Goal: Transaction & Acquisition: Purchase product/service

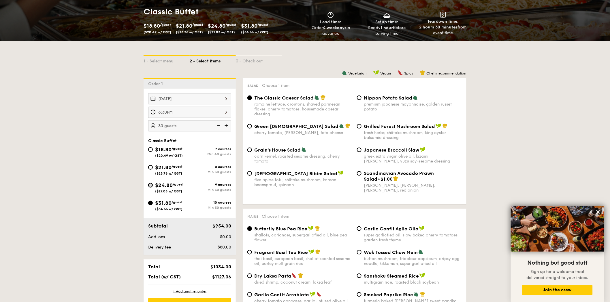
click at [149, 186] on input "$24.80 /guest ($27.03 w/ GST) 9 courses Min 30 guests" at bounding box center [150, 185] width 5 height 5
radio input "true"
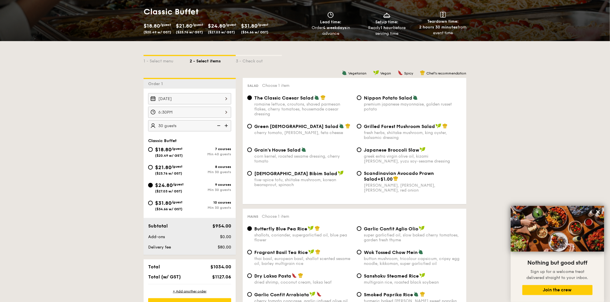
radio input "true"
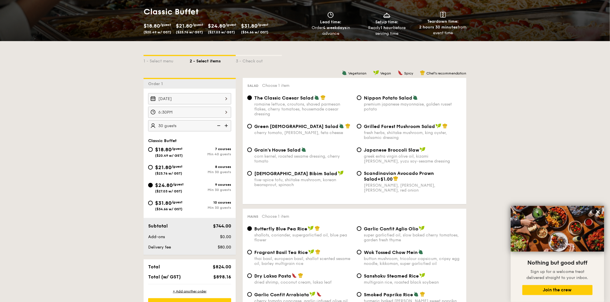
click at [226, 124] on img at bounding box center [226, 125] width 9 height 11
click at [221, 124] on img at bounding box center [218, 125] width 9 height 11
click at [227, 124] on img at bounding box center [226, 125] width 9 height 11
type input "35 guests"
click at [150, 204] on input "$31.80 /guest ($34.66 w/ GST) 10 courses Min 30 guests" at bounding box center [150, 203] width 5 height 5
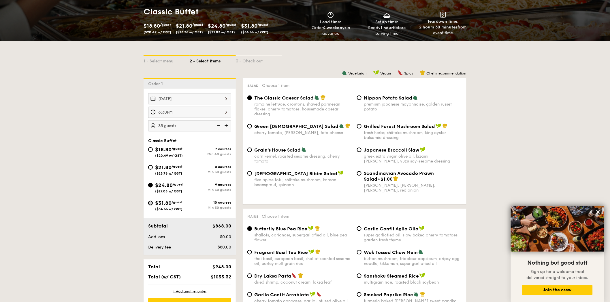
radio input "true"
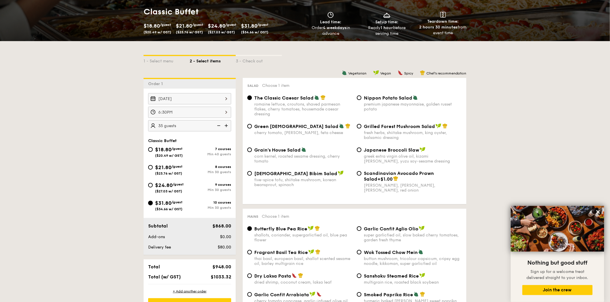
radio input "true"
click at [218, 124] on img at bounding box center [218, 125] width 9 height 11
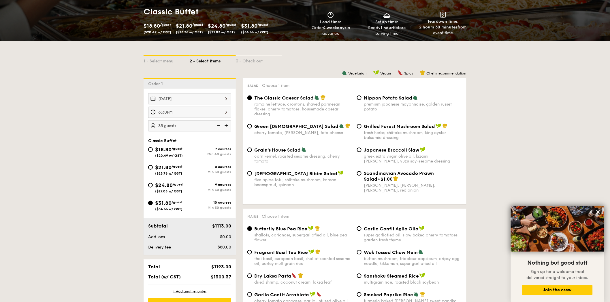
type input "30 guests"
click at [151, 188] on input "$24.80 /guest ($27.03 w/ GST) 9 courses Min 30 guests" at bounding box center [150, 185] width 5 height 5
radio input "true"
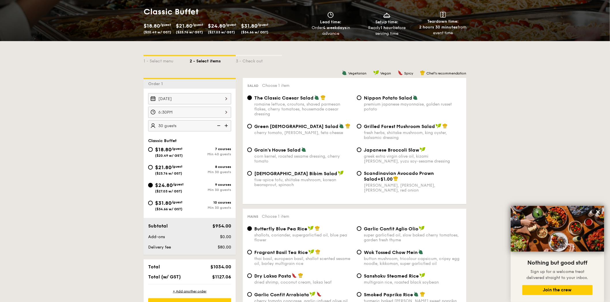
radio input "true"
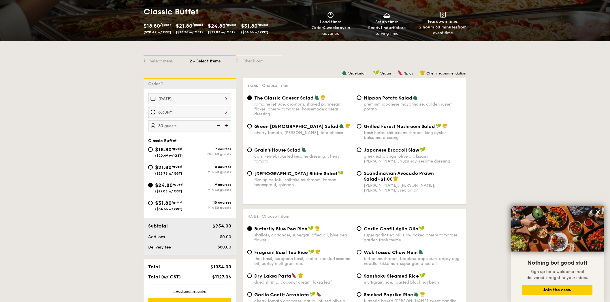
radio input "true"
click at [224, 127] on img at bounding box center [226, 125] width 9 height 11
type input "35 guests"
click at [362, 127] on div "Grilled Forest Mushroom Salad fresh herbs, shiitake mushroom, king oyster, bals…" at bounding box center [408, 132] width 109 height 17
click at [358, 127] on input "Grilled Forest Mushroom Salad fresh herbs, shiitake mushroom, king oyster, bals…" at bounding box center [359, 126] width 5 height 5
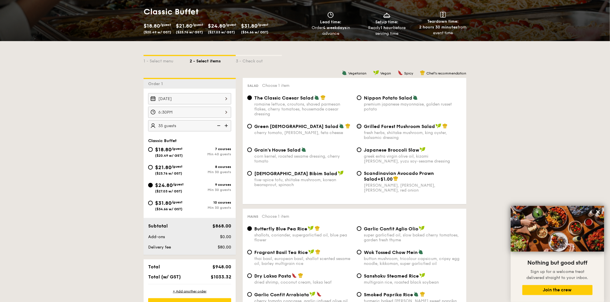
radio input "true"
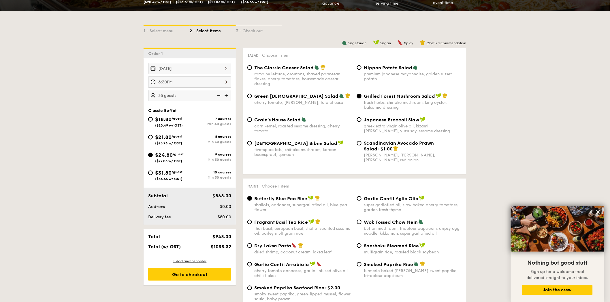
scroll to position [192, 0]
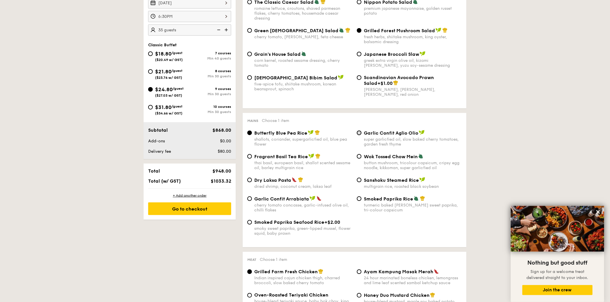
click at [358, 134] on input "Garlic Confit Aglio Olio super garlicfied oil, slow baked cherry tomatoes, gard…" at bounding box center [359, 133] width 5 height 5
radio input "true"
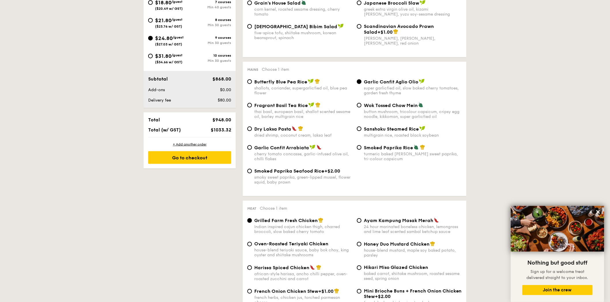
scroll to position [320, 0]
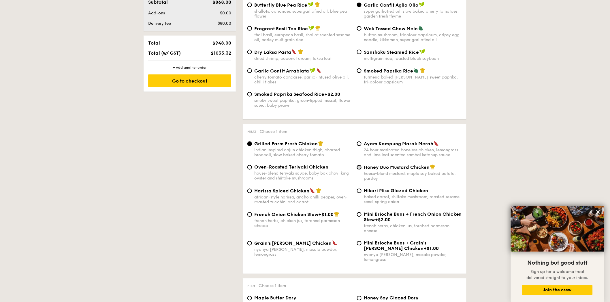
click at [357, 170] on input "Honey Duo Mustard Chicken house-blend mustard, maple soy baked potato, parsley" at bounding box center [359, 167] width 5 height 5
radio input "true"
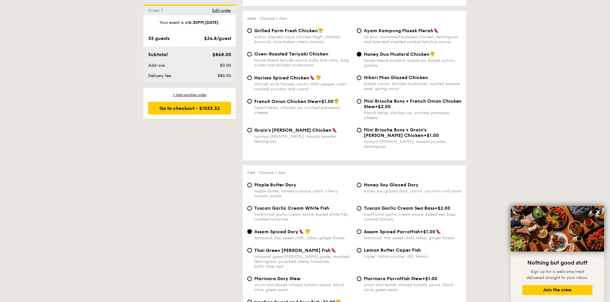
scroll to position [448, 0]
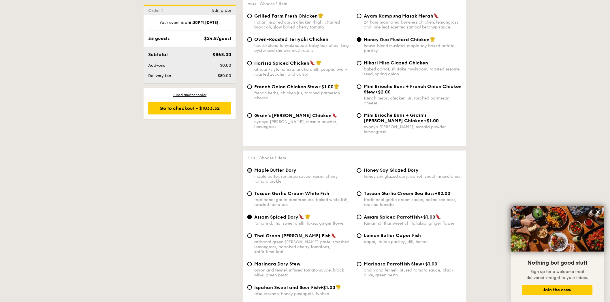
click at [251, 173] on input "Maple Butter Dory maple butter, romesco sauce, raisin, cherry tomato pickle" at bounding box center [249, 171] width 5 height 5
radio input "true"
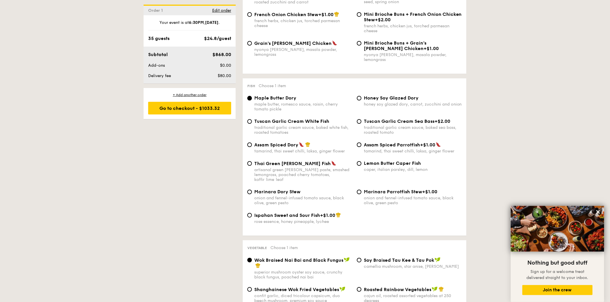
scroll to position [608, 0]
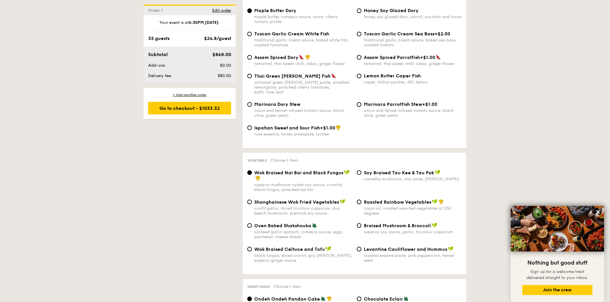
click at [282, 228] on span "Oven Baked Shakshouka" at bounding box center [282, 225] width 57 height 5
click at [252, 228] on input "Oven Baked Shakshouka sauteed garlic spinach, romesco sauce, eggs, parmesan che…" at bounding box center [249, 226] width 5 height 5
radio input "true"
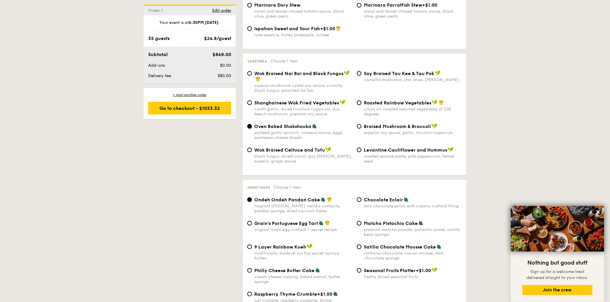
scroll to position [736, 0]
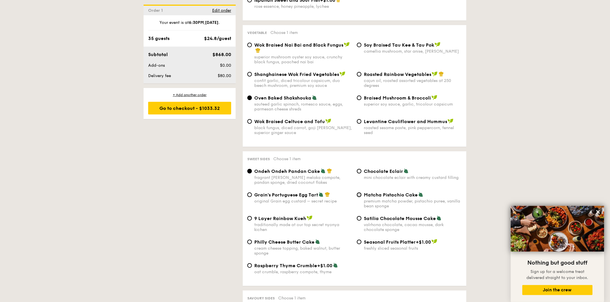
click at [360, 197] on input "Matcha Pistachio Cake premium matcha powder, pistachio puree, vanilla bean spon…" at bounding box center [359, 195] width 5 height 5
radio input "true"
click at [251, 173] on input "Ondeh Ondeh Pandan Cake fragrant [PERSON_NAME] melaka compote, pandan sponge, d…" at bounding box center [249, 171] width 5 height 5
radio input "true"
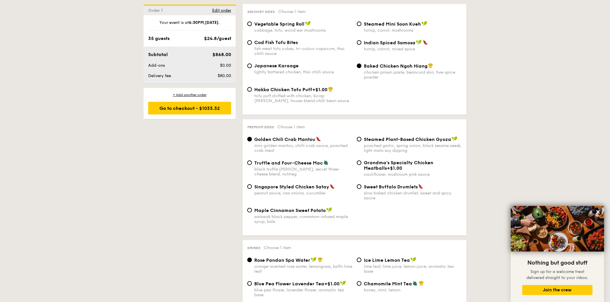
scroll to position [1024, 0]
click at [249, 164] on input "Truffle and Four-Cheese Mac black truffle [PERSON_NAME], secret three-cheese bl…" at bounding box center [249, 162] width 5 height 5
radio input "true"
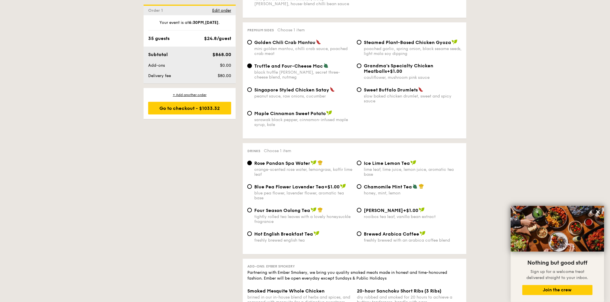
scroll to position [1152, 0]
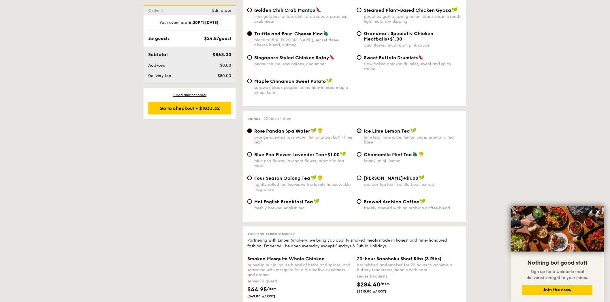
click at [360, 133] on input "Ice Lime Lemon Tea lime leaf, lime juice, lemon juice, aromatic tea base" at bounding box center [359, 131] width 5 height 5
radio input "true"
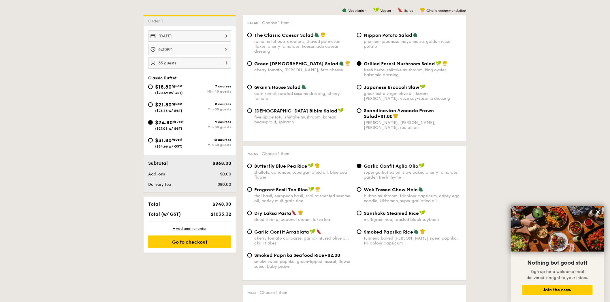
scroll to position [128, 0]
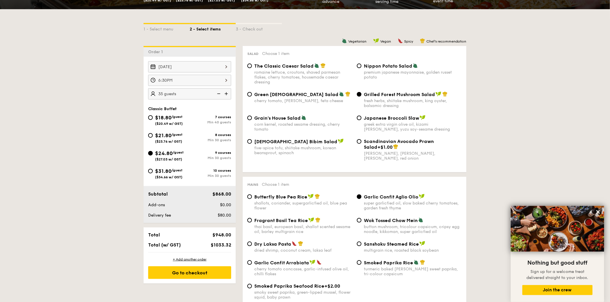
click at [220, 95] on img at bounding box center [218, 93] width 9 height 11
type input "30 guests"
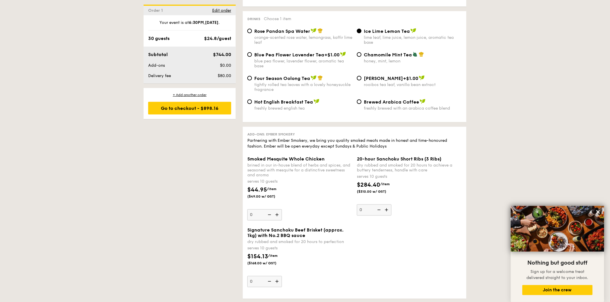
scroll to position [1184, 0]
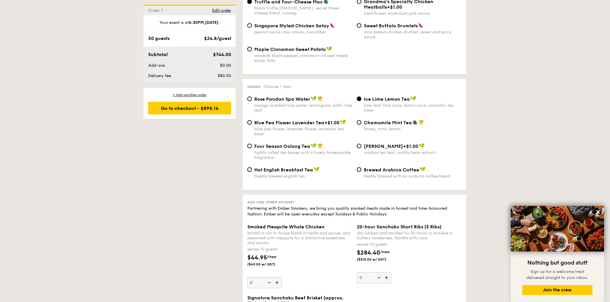
drag, startPoint x: 192, startPoint y: 110, endPoint x: 147, endPoint y: 136, distance: 52.4
click at [181, 111] on div "Go to checkout - $898.16" at bounding box center [189, 108] width 83 height 13
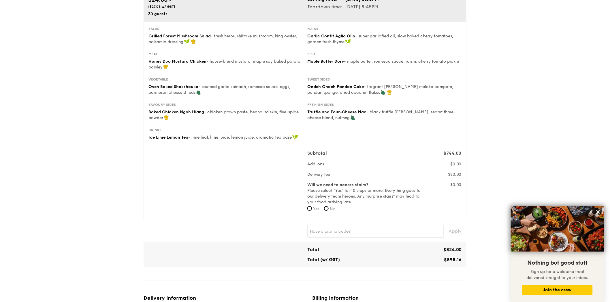
scroll to position [32, 0]
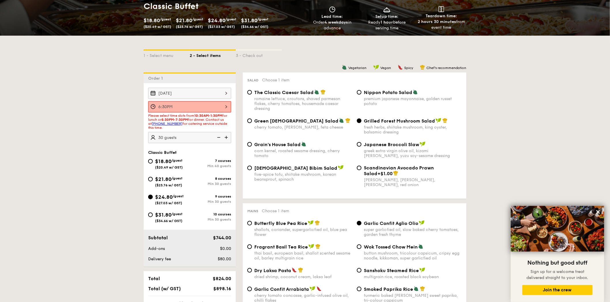
scroll to position [112, 0]
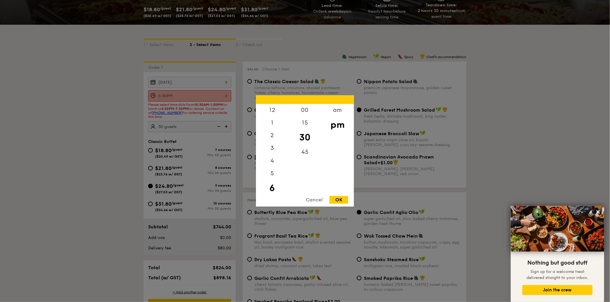
click at [205, 96] on div "6:30PM 12 1 2 3 4 5 6 7 8 9 10 11 00 15 30 45 am pm Cancel OK" at bounding box center [189, 95] width 83 height 11
click at [205, 96] on div at bounding box center [305, 151] width 610 height 302
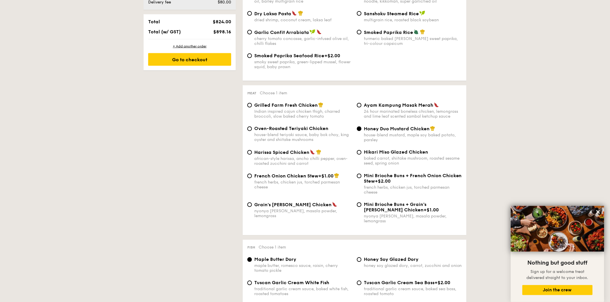
scroll to position [368, 0]
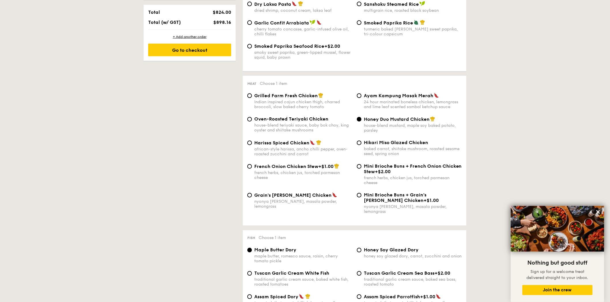
click at [293, 99] on span "Grilled Farm Fresh Chicken" at bounding box center [285, 95] width 63 height 5
click at [252, 98] on input "Grilled Farm Fresh Chicken Indian inspired cajun chicken thigh, charred broccol…" at bounding box center [249, 96] width 5 height 5
radio input "true"
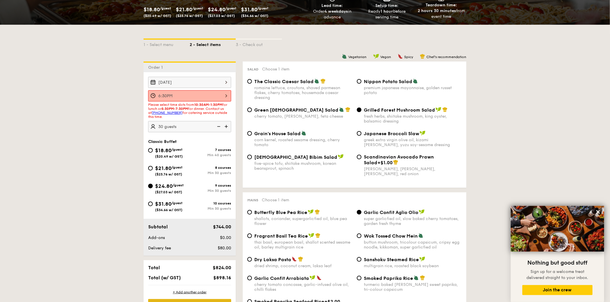
scroll to position [144, 0]
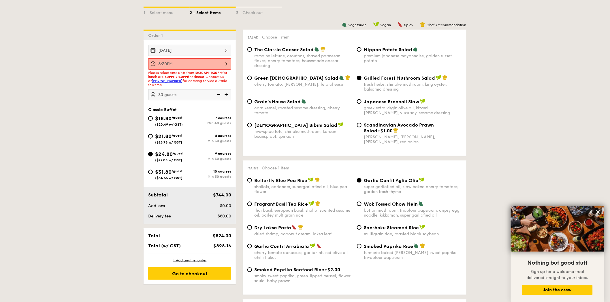
click at [179, 274] on div "Go to checkout" at bounding box center [189, 274] width 83 height 13
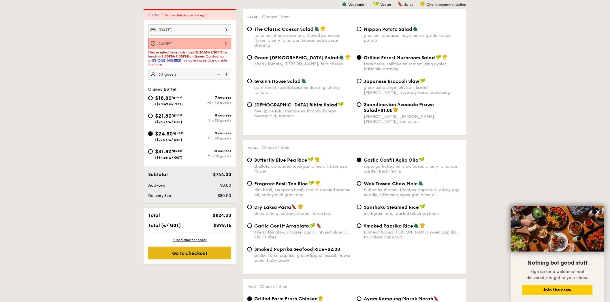
scroll to position [165, 0]
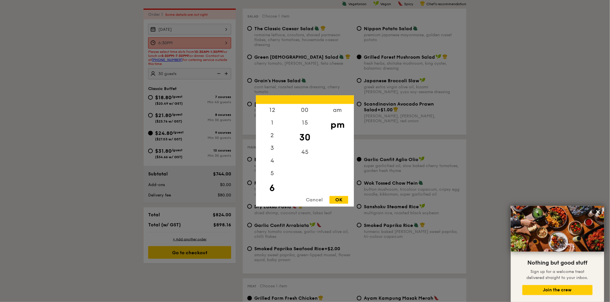
click at [199, 42] on div "6:30PM 12 1 2 3 4 5 6 7 8 9 10 11 00 15 30 45 am pm Cancel OK" at bounding box center [189, 42] width 83 height 11
click at [332, 124] on div "pm" at bounding box center [337, 125] width 33 height 17
click at [330, 110] on div "am" at bounding box center [337, 112] width 33 height 17
click at [337, 127] on div "pm" at bounding box center [337, 129] width 33 height 17
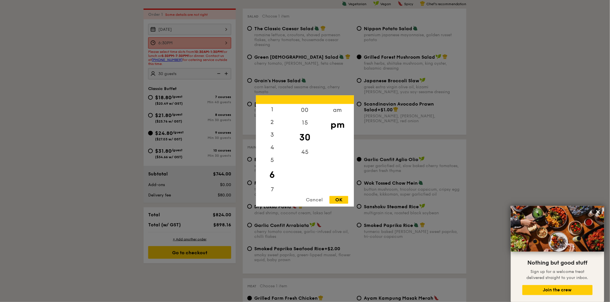
click at [345, 202] on div "OK" at bounding box center [338, 200] width 19 height 8
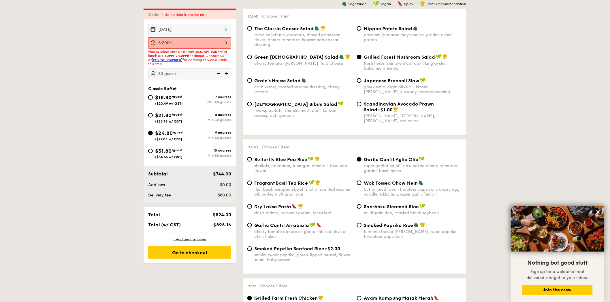
click at [215, 41] on div "6:30PM" at bounding box center [189, 42] width 83 height 11
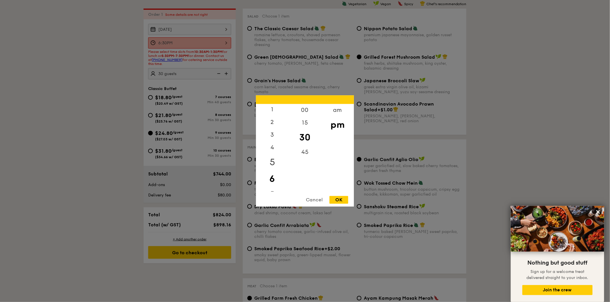
click at [279, 160] on div "5" at bounding box center [272, 162] width 33 height 17
click at [344, 200] on div "OK" at bounding box center [338, 200] width 19 height 8
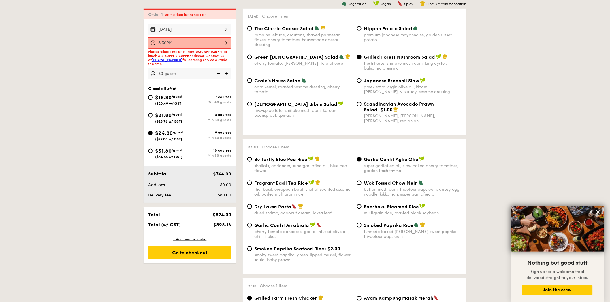
click at [195, 50] on span "Please select time slots from 10:30AM-1:30PM for lunch or 5:30PM-7:30PM for din…" at bounding box center [187, 58] width 79 height 16
click at [189, 43] on div "5:30PM" at bounding box center [189, 42] width 83 height 11
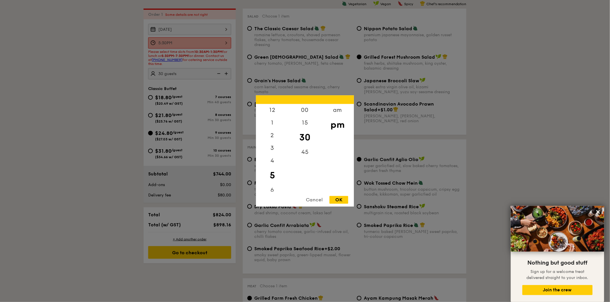
scroll to position [1, 0]
click at [275, 191] on div "6" at bounding box center [272, 192] width 33 height 17
click at [341, 202] on div "OK" at bounding box center [338, 200] width 19 height 8
type input "6:30PM"
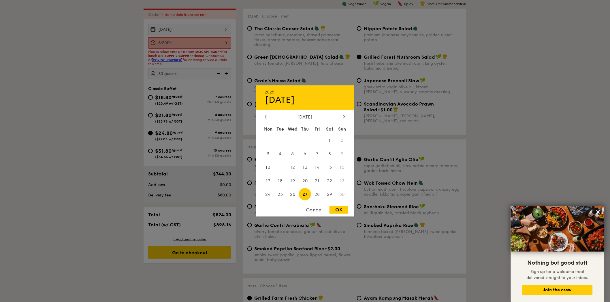
click at [198, 31] on div "[DATE] 2025 Nov [DATE] Tue Wed Thu Fri Sat Sun 1 2 3 4 5 6 7 8 9 10 11 12 13 14…" at bounding box center [189, 29] width 83 height 11
click at [292, 194] on span "26" at bounding box center [292, 194] width 12 height 12
click at [343, 213] on div "OK" at bounding box center [338, 210] width 19 height 8
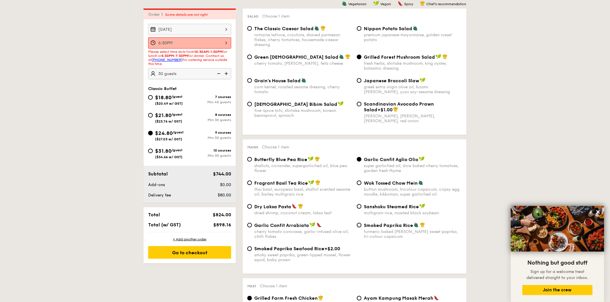
click at [215, 45] on div "6:30PM" at bounding box center [189, 42] width 83 height 11
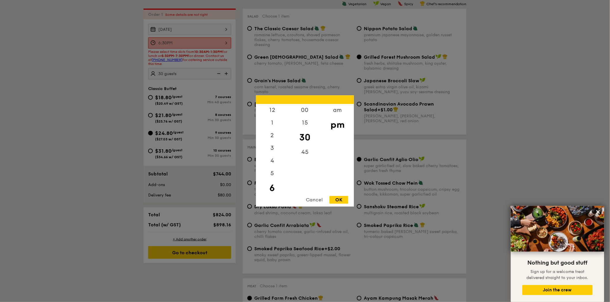
scroll to position [13, 0]
click at [177, 22] on div at bounding box center [305, 151] width 610 height 302
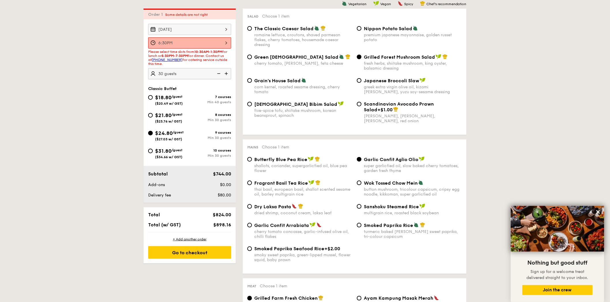
click at [179, 30] on div at bounding box center [305, 151] width 610 height 302
click at [180, 30] on div "[DATE]" at bounding box center [189, 29] width 83 height 11
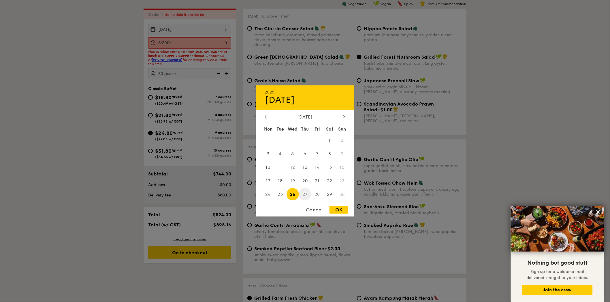
click at [306, 195] on span "27" at bounding box center [305, 194] width 12 height 12
click at [339, 211] on div "OK" at bounding box center [338, 210] width 19 height 8
type input "[DATE]"
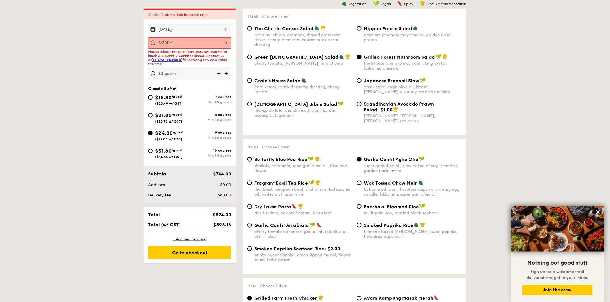
click at [193, 41] on div "6:30PM" at bounding box center [189, 42] width 83 height 11
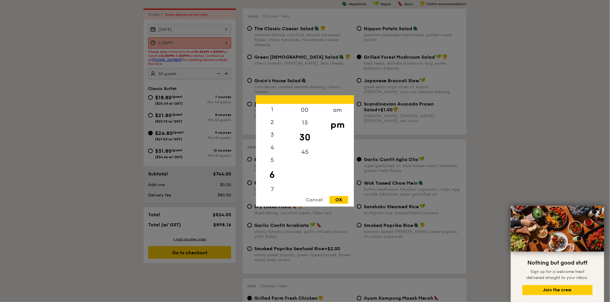
click at [332, 130] on div "pm" at bounding box center [337, 125] width 33 height 17
click at [301, 153] on div "45" at bounding box center [304, 154] width 33 height 17
click at [335, 200] on div "OK" at bounding box center [338, 200] width 19 height 8
type input "6:45PM"
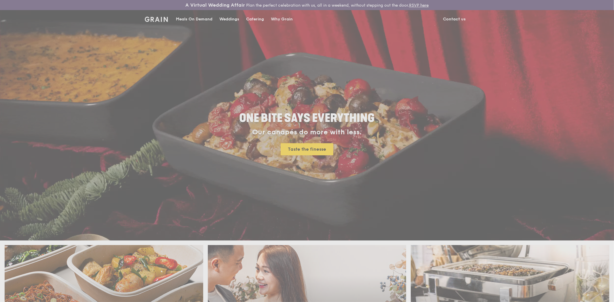
click at [251, 18] on div "Weddings by Grain presents Plan the perfect celebration with us, all in a weeke…" at bounding box center [307, 151] width 614 height 302
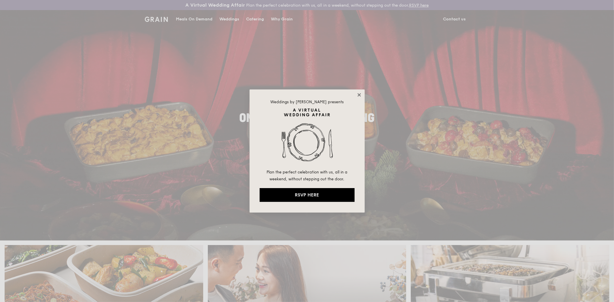
click at [358, 93] on icon at bounding box center [359, 94] width 5 height 5
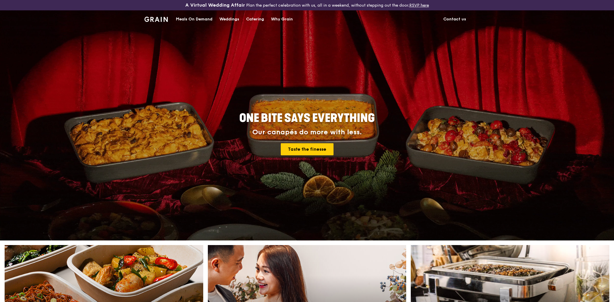
click at [256, 18] on div "Catering" at bounding box center [255, 19] width 18 height 17
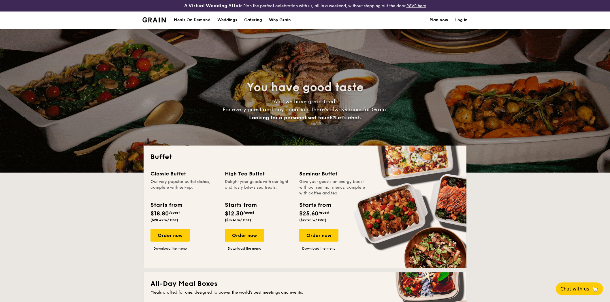
select select
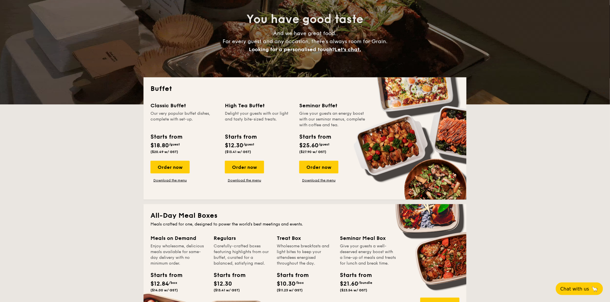
scroll to position [96, 0]
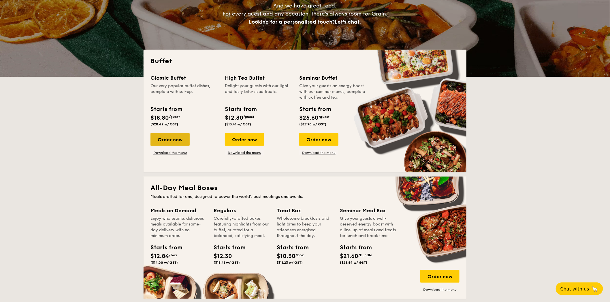
click at [176, 139] on div "Order now" at bounding box center [169, 139] width 39 height 13
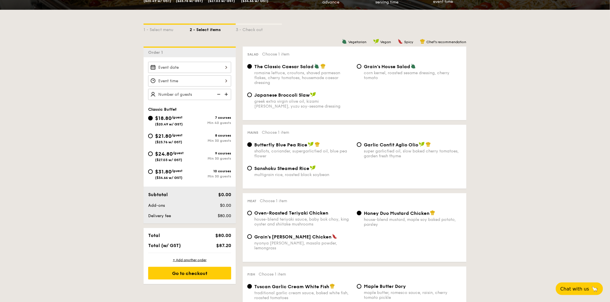
scroll to position [128, 0]
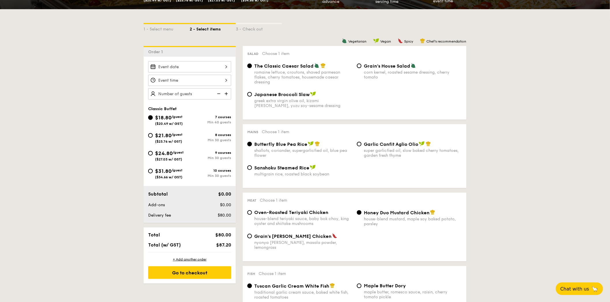
click at [153, 171] on div "$31.80 /guest ($34.66 w/ GST)" at bounding box center [168, 173] width 41 height 12
click at [153, 171] on input "$31.80 /guest ($34.66 w/ GST) 10 courses Min 30 guests" at bounding box center [150, 171] width 5 height 5
radio input "true"
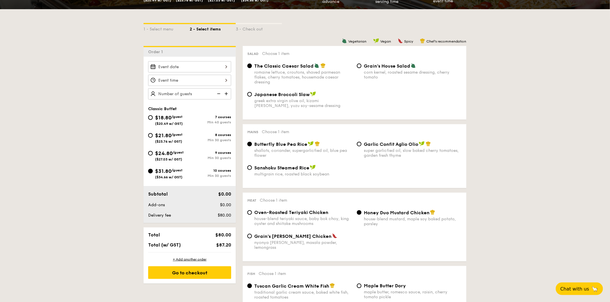
radio input "true"
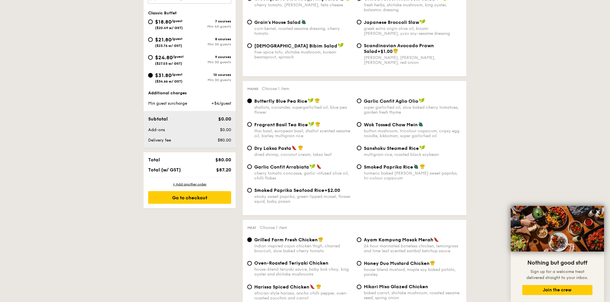
scroll to position [160, 0]
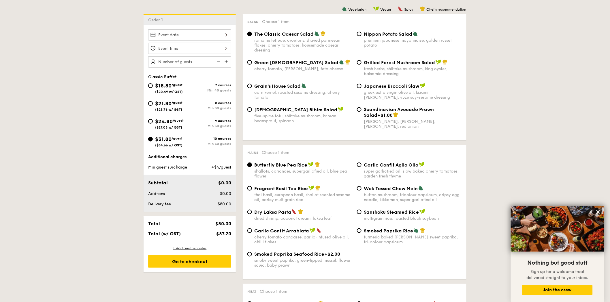
click at [148, 124] on div "$24.80 /guest ($27.03 w/ GST)" at bounding box center [168, 124] width 41 height 12
click at [148, 124] on input "$24.80 /guest ($27.03 w/ GST) 9 courses Min 30 guests" at bounding box center [150, 121] width 5 height 5
radio input "true"
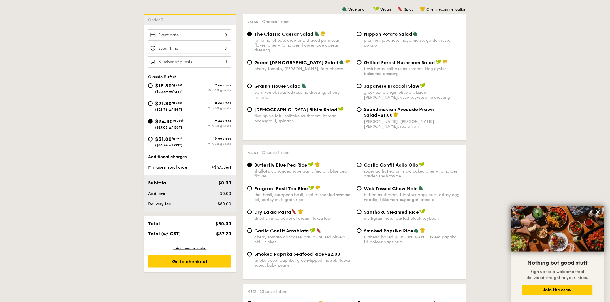
radio input "true"
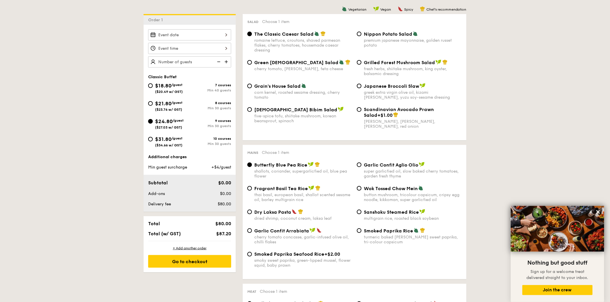
radio input "true"
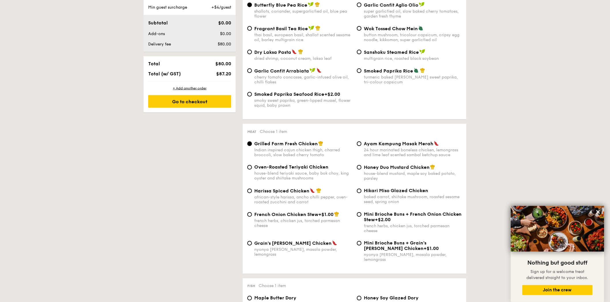
scroll to position [128, 0]
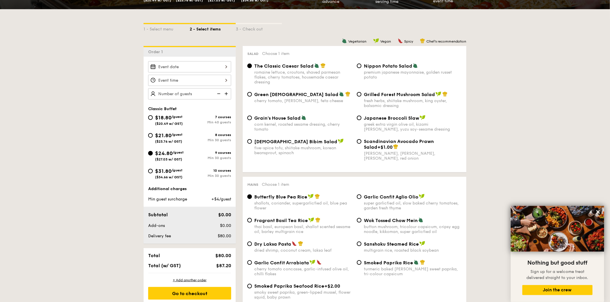
click at [376, 96] on span "Grilled Forest Mushroom Salad" at bounding box center [399, 94] width 71 height 5
click at [361, 96] on input "Grilled Forest Mushroom Salad fresh herbs, shiitake mushroom, king oyster, bals…" at bounding box center [359, 94] width 5 height 5
radio input "true"
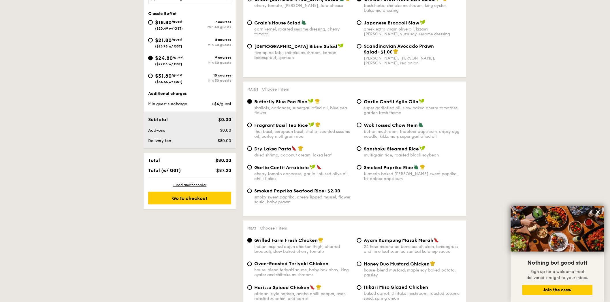
scroll to position [224, 0]
click at [377, 103] on span "Garlic Confit Aglio Olio" at bounding box center [391, 101] width 54 height 5
click at [361, 103] on input "Garlic Confit Aglio Olio super garlicfied oil, slow baked cherry tomatoes, gard…" at bounding box center [359, 101] width 5 height 5
radio input "true"
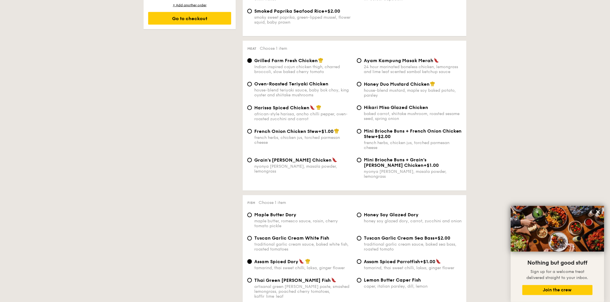
scroll to position [512, 0]
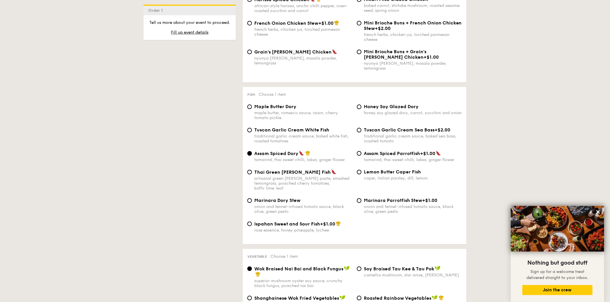
click at [287, 109] on span "Maple Butter Dory" at bounding box center [275, 106] width 42 height 5
click at [252, 109] on input "Maple Butter Dory maple butter, romesco sauce, raisin, cherry tomato pickle" at bounding box center [249, 107] width 5 height 5
radio input "true"
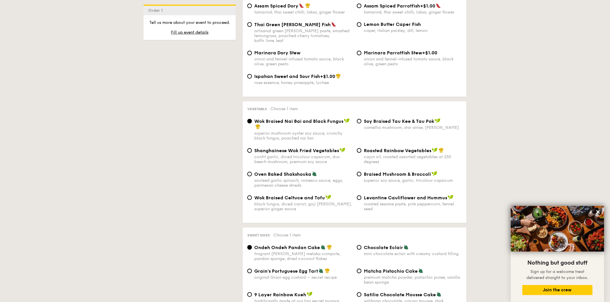
scroll to position [672, 0]
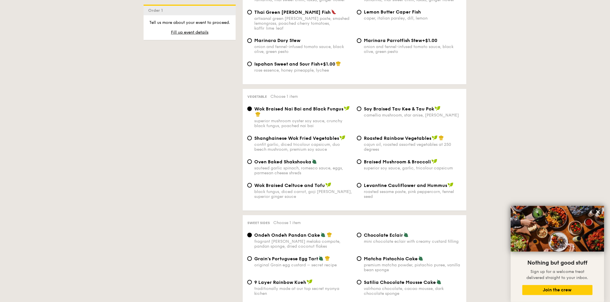
click at [304, 162] on span "Oven Baked Shakshouka" at bounding box center [282, 161] width 57 height 5
click at [252, 162] on input "Oven Baked Shakshouka sauteed garlic spinach, romesco sauce, eggs, parmesan che…" at bounding box center [249, 162] width 5 height 5
radio input "true"
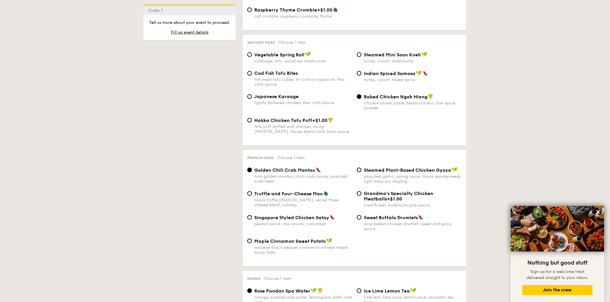
scroll to position [1120, 0]
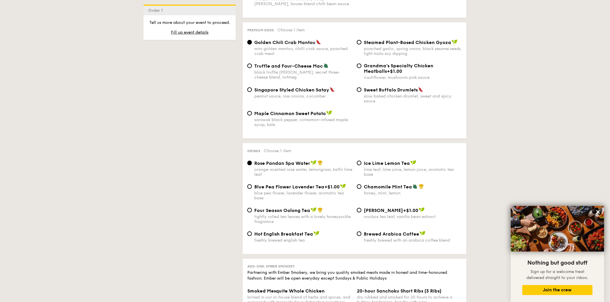
click at [295, 69] on span "Truffle and Four-Cheese Mac" at bounding box center [288, 65] width 69 height 5
click at [252, 68] on input "Truffle and Four-Cheese Mac black truffle [PERSON_NAME], secret three-cheese bl…" at bounding box center [249, 66] width 5 height 5
radio input "true"
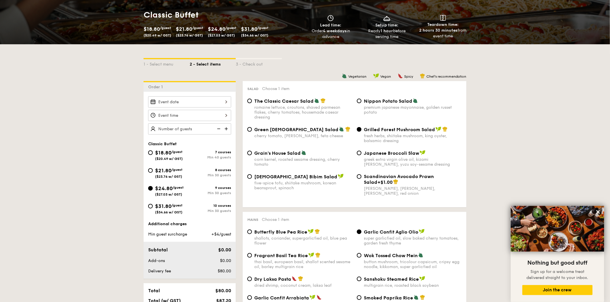
scroll to position [96, 0]
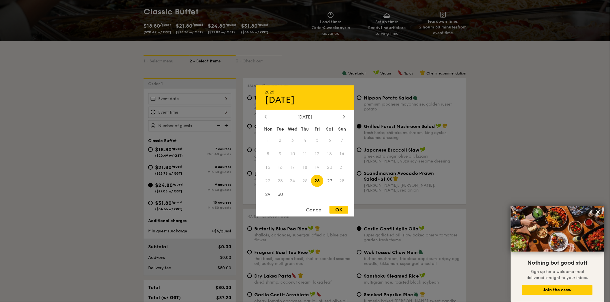
click at [189, 96] on div "2025 Sep 26 September 2025 Mon Tue Wed Thu Fri Sat Sun 1 2 3 4 5 6 7 8 9 10 11 …" at bounding box center [189, 98] width 83 height 11
click at [344, 115] on icon at bounding box center [344, 117] width 2 height 4
click at [307, 194] on span "27" at bounding box center [305, 194] width 12 height 12
click at [334, 210] on div "OK" at bounding box center [338, 210] width 19 height 8
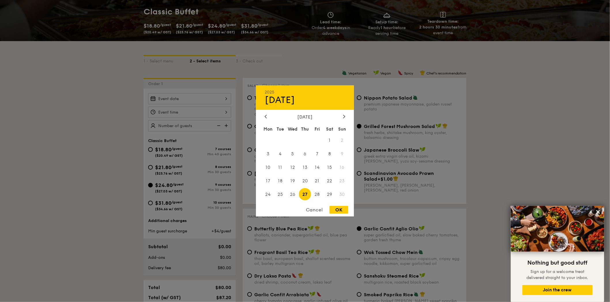
type input "[DATE]"
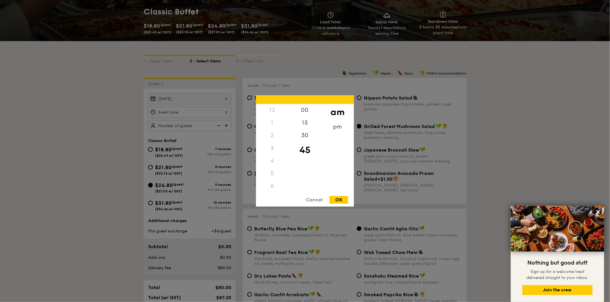
click at [199, 113] on div "12 1 2 3 4 5 6 7 8 9 10 11 00 15 30 45 am pm Cancel OK" at bounding box center [189, 112] width 83 height 11
click at [271, 119] on div "6" at bounding box center [272, 118] width 33 height 13
click at [335, 125] on div "pm" at bounding box center [337, 129] width 33 height 17
click at [271, 121] on div "6" at bounding box center [272, 120] width 33 height 17
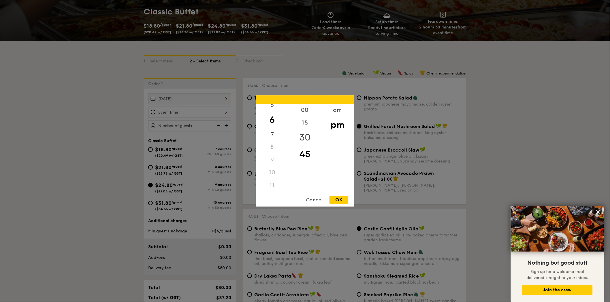
click at [305, 135] on div "30" at bounding box center [304, 138] width 33 height 17
click at [336, 202] on div "OK" at bounding box center [338, 200] width 19 height 8
type input "6:30PM"
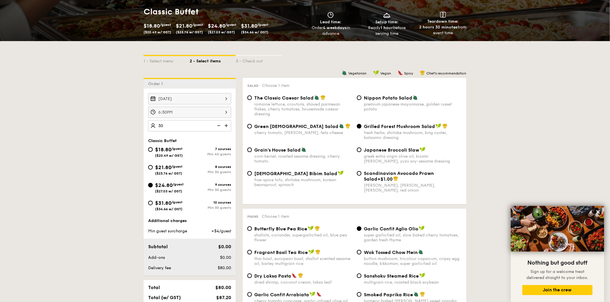
type input "30 guests"
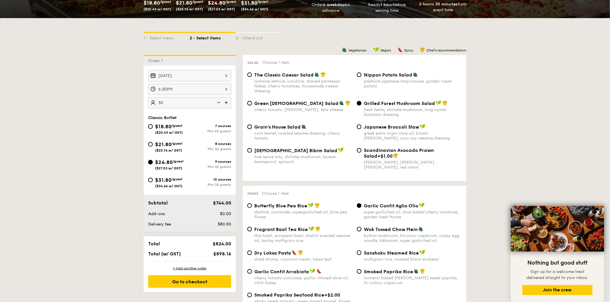
scroll to position [160, 0]
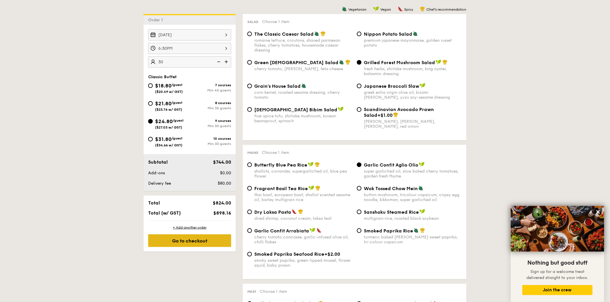
click at [186, 243] on div "Go to checkout" at bounding box center [189, 241] width 83 height 13
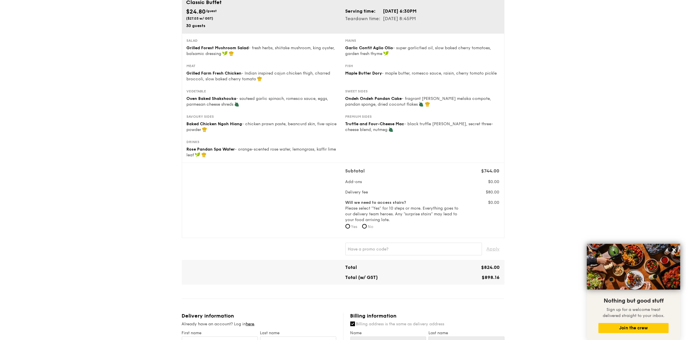
scroll to position [32, 0]
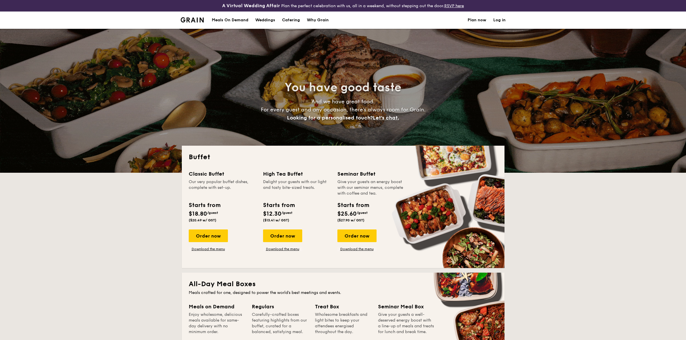
select select
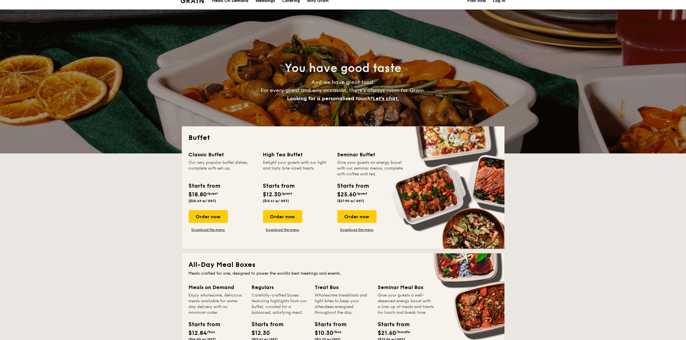
scroll to position [36, 0]
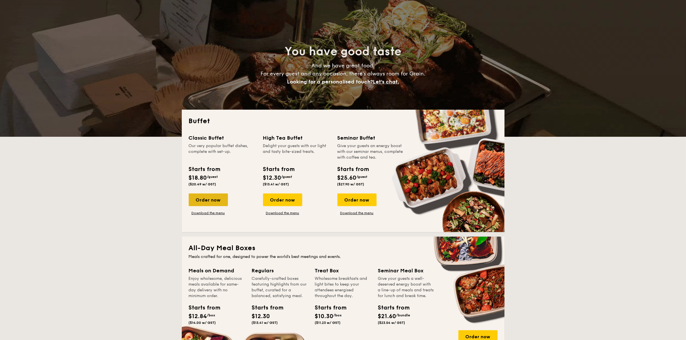
click at [218, 195] on div "Order now" at bounding box center [208, 200] width 39 height 13
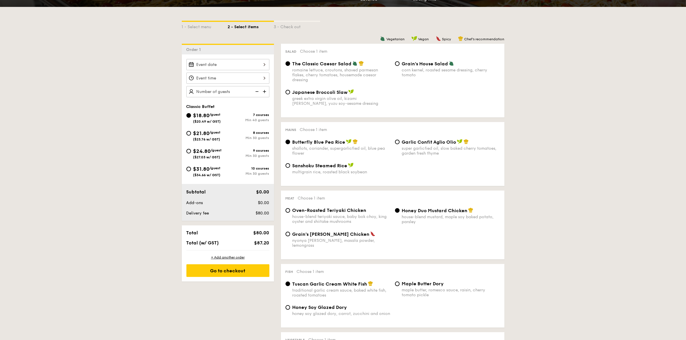
scroll to position [144, 0]
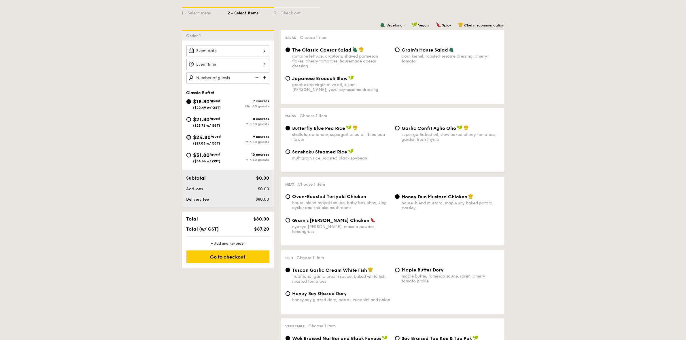
click at [187, 138] on input "$24.80 /guest ($27.03 w/ GST) 9 courses Min 30 guests" at bounding box center [188, 137] width 5 height 5
radio input "true"
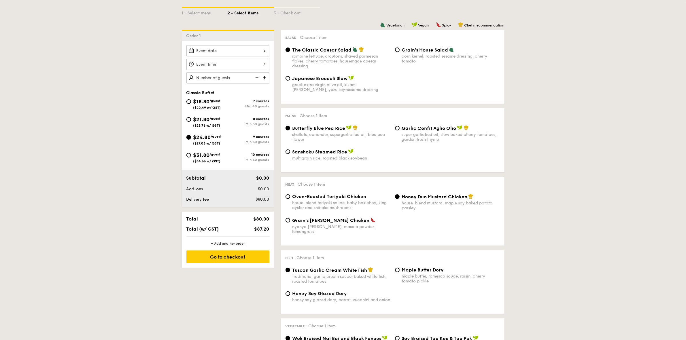
radio input "true"
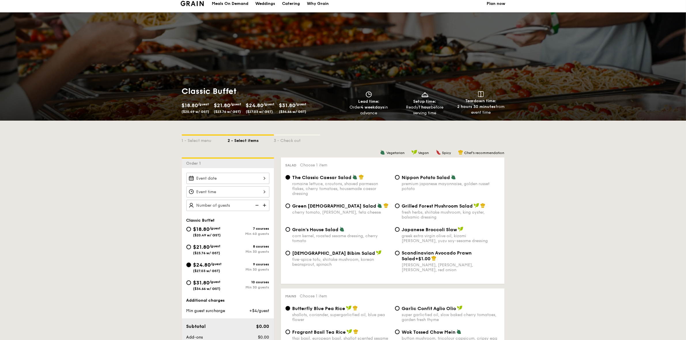
scroll to position [0, 0]
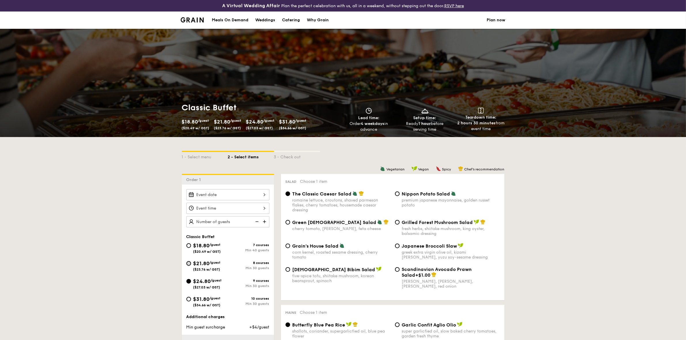
click at [188, 261] on input "$21.80 /guest ($23.76 w/ GST) 8 courses Min 30 guests" at bounding box center [188, 263] width 5 height 5
radio input "true"
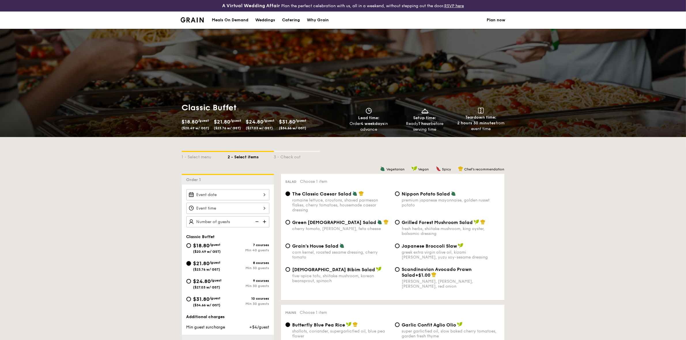
radio input "true"
click at [190, 281] on input "$24.80 /guest ($27.03 w/ GST) 9 courses Min 30 guests" at bounding box center [188, 281] width 5 height 5
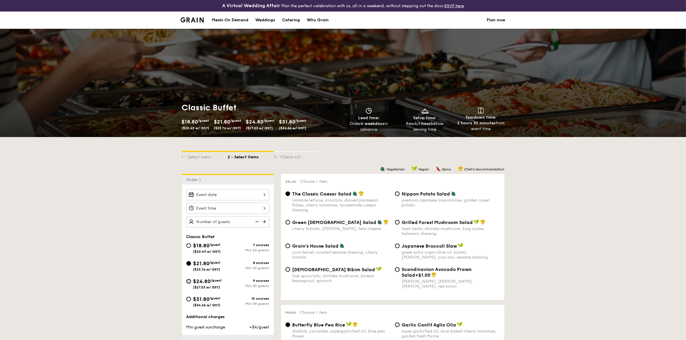
radio input "true"
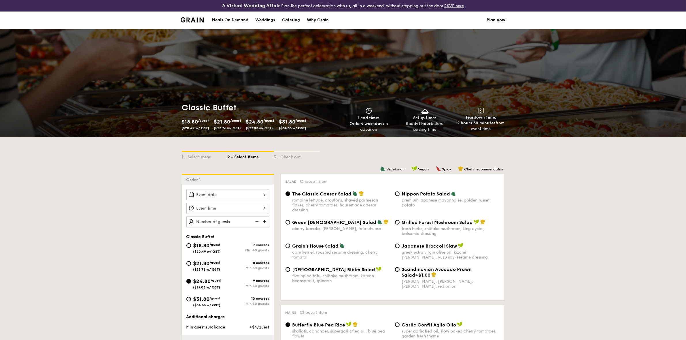
radio input "true"
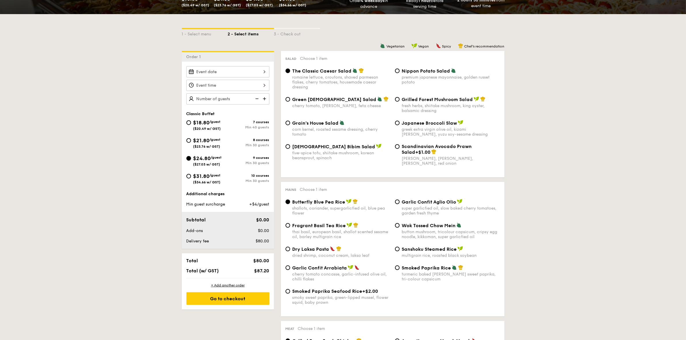
scroll to position [144, 0]
